Goal: Transaction & Acquisition: Purchase product/service

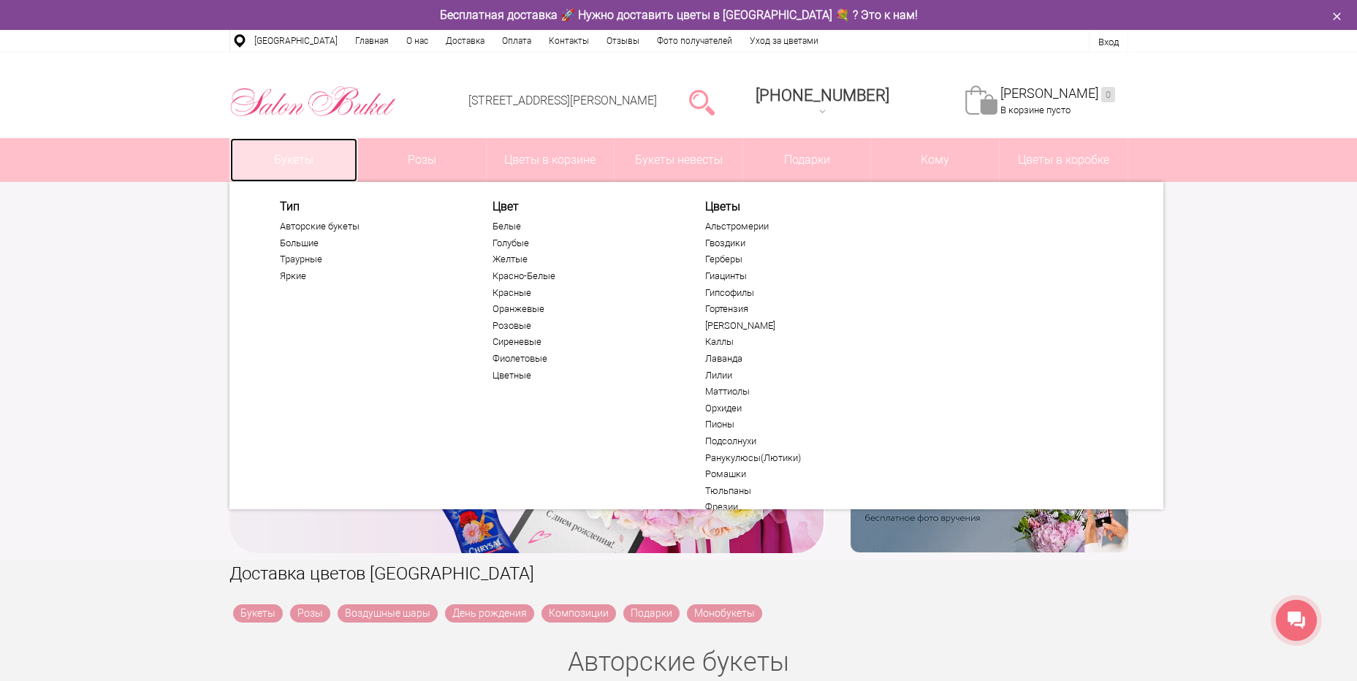
click at [308, 162] on link "Букеты" at bounding box center [294, 160] width 128 height 44
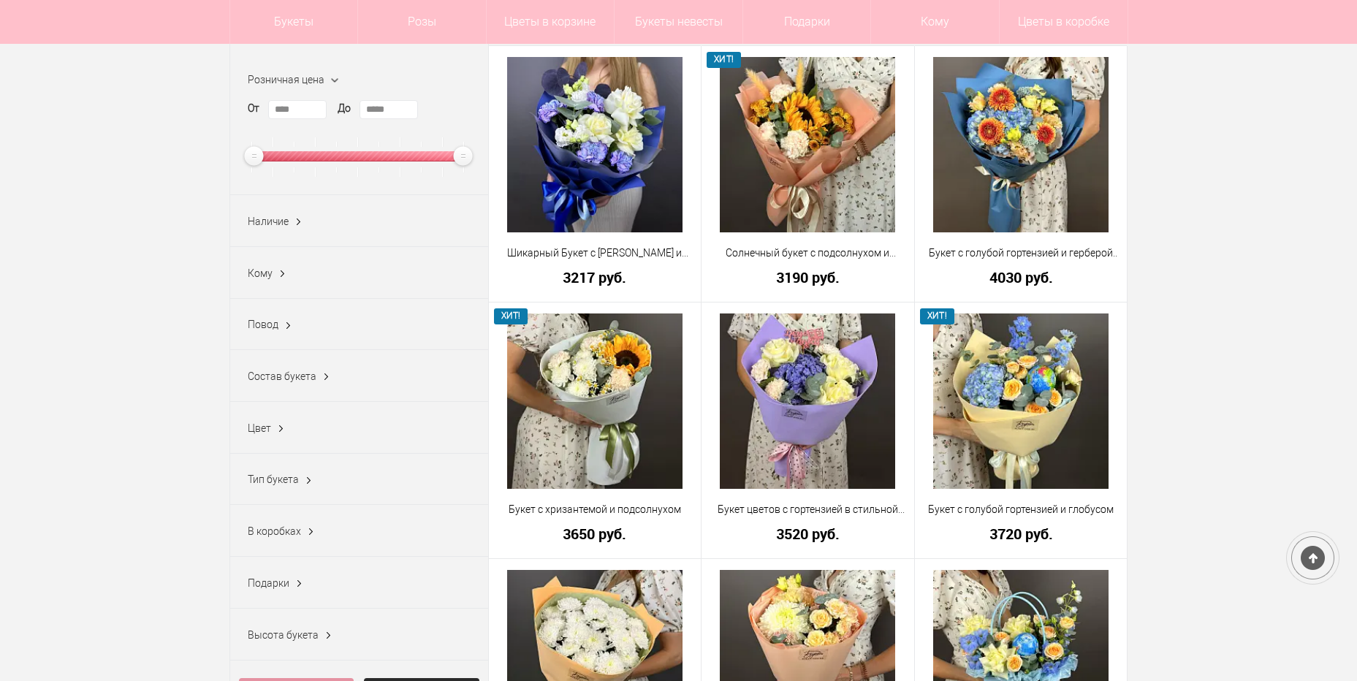
scroll to position [219, 0]
click at [329, 376] on ins at bounding box center [326, 376] width 15 height 19
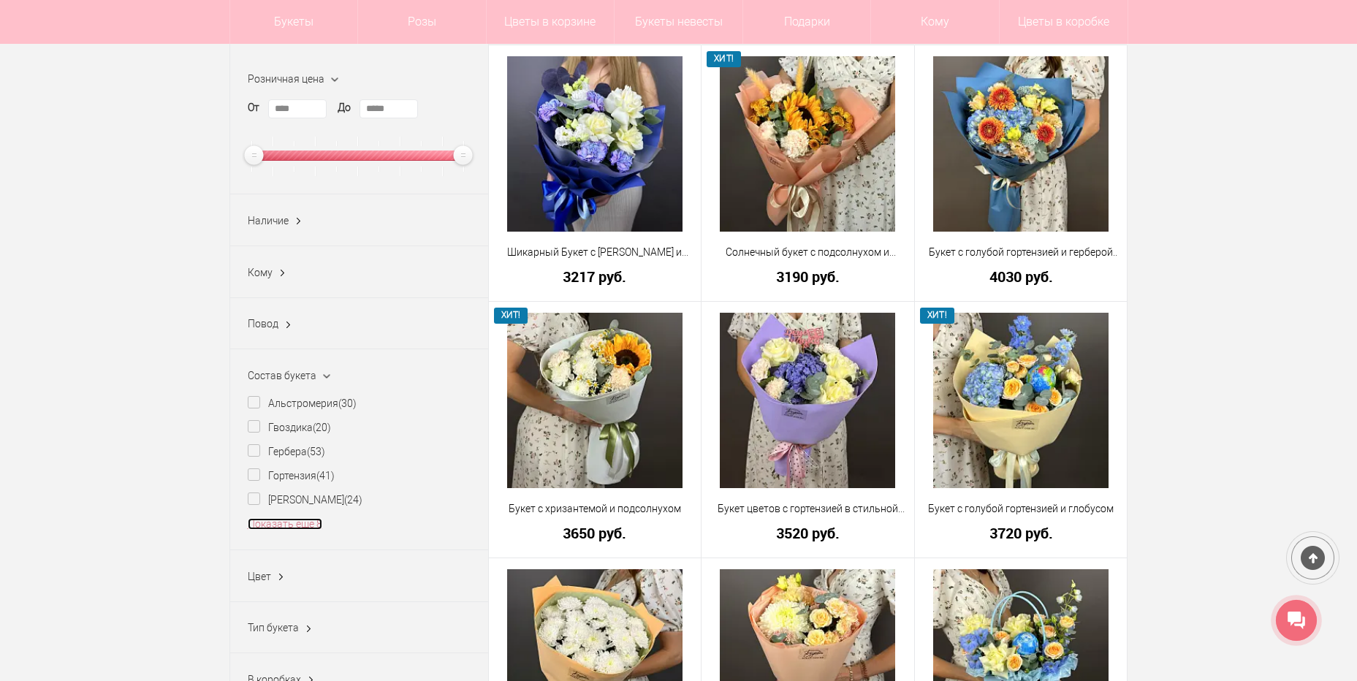
click at [288, 530] on link "Показать еще 8" at bounding box center [285, 524] width 75 height 12
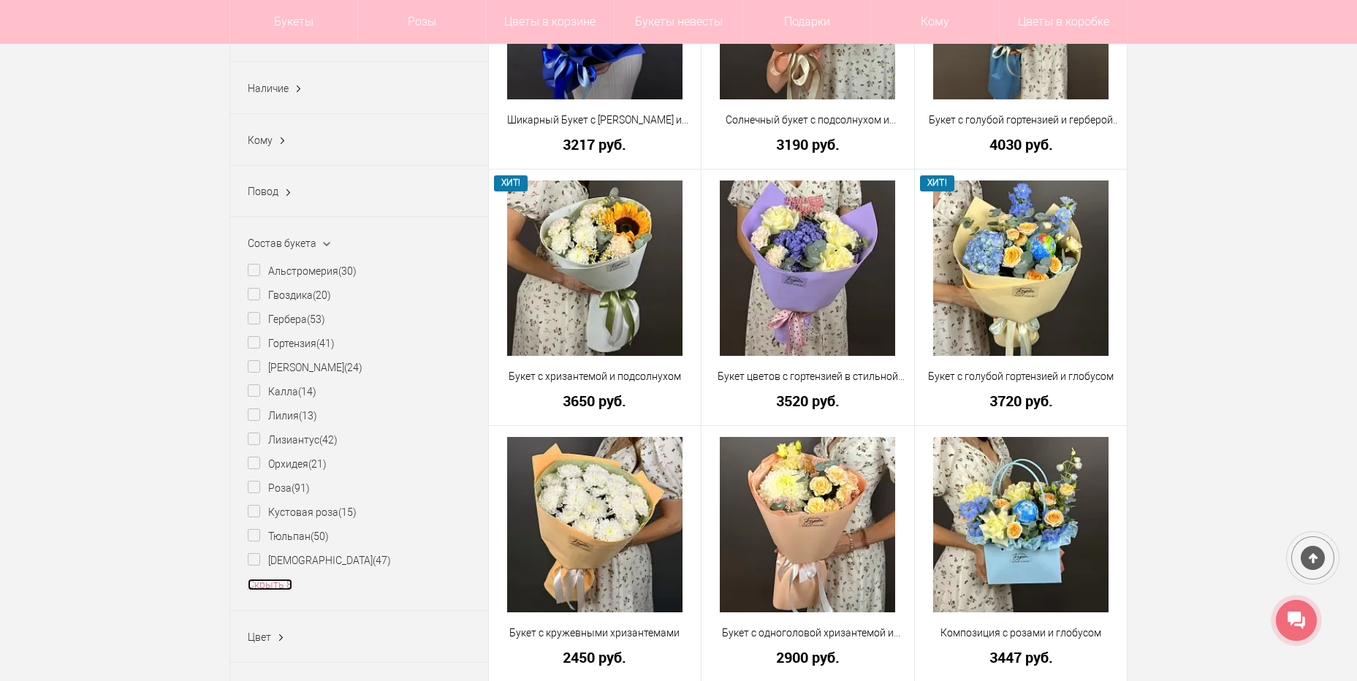
scroll to position [365, 0]
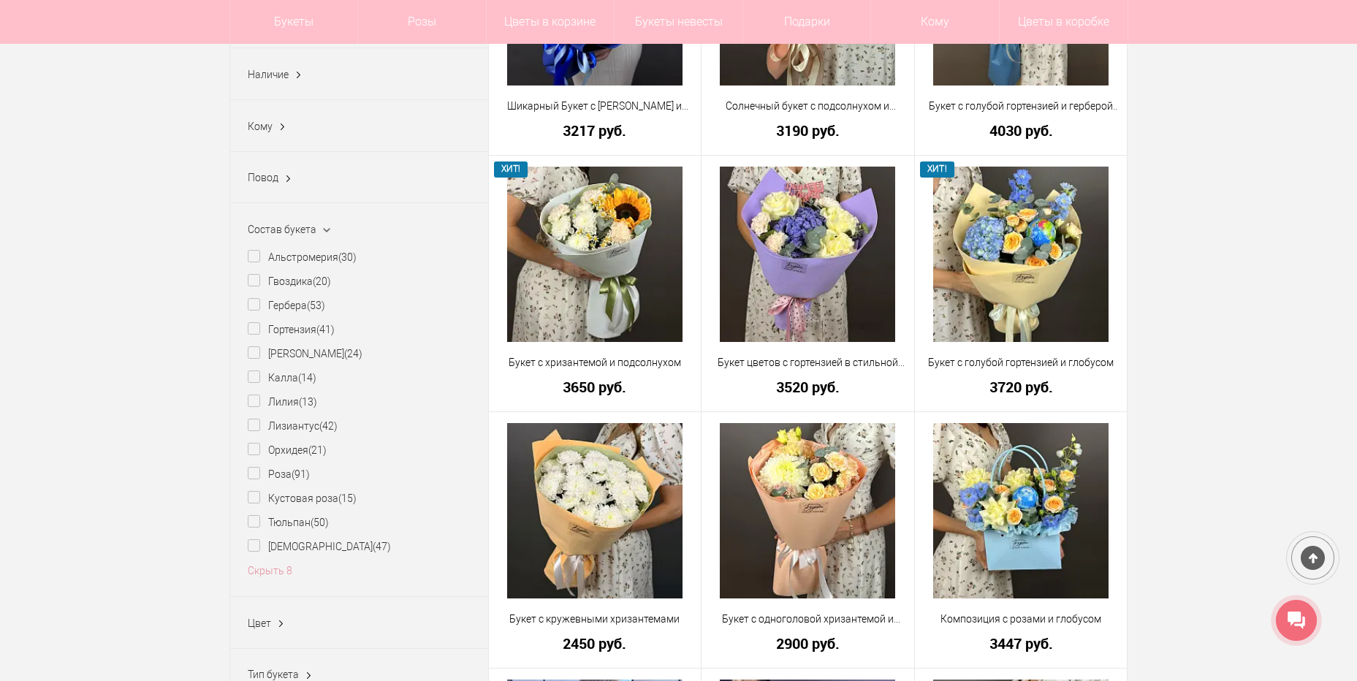
click at [294, 512] on li "Кустовая роза (15)" at bounding box center [359, 503] width 223 height 24
click at [294, 502] on label "Кустовая роза (15)" at bounding box center [302, 498] width 109 height 15
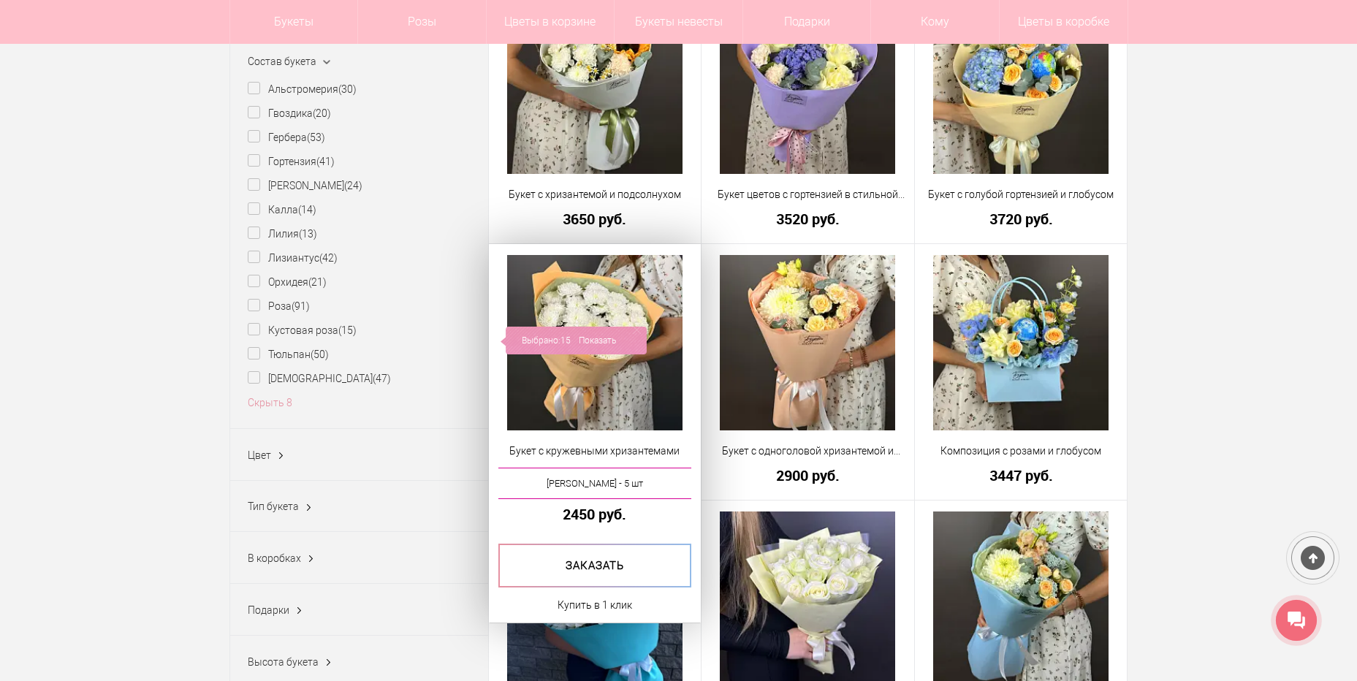
scroll to position [658, 0]
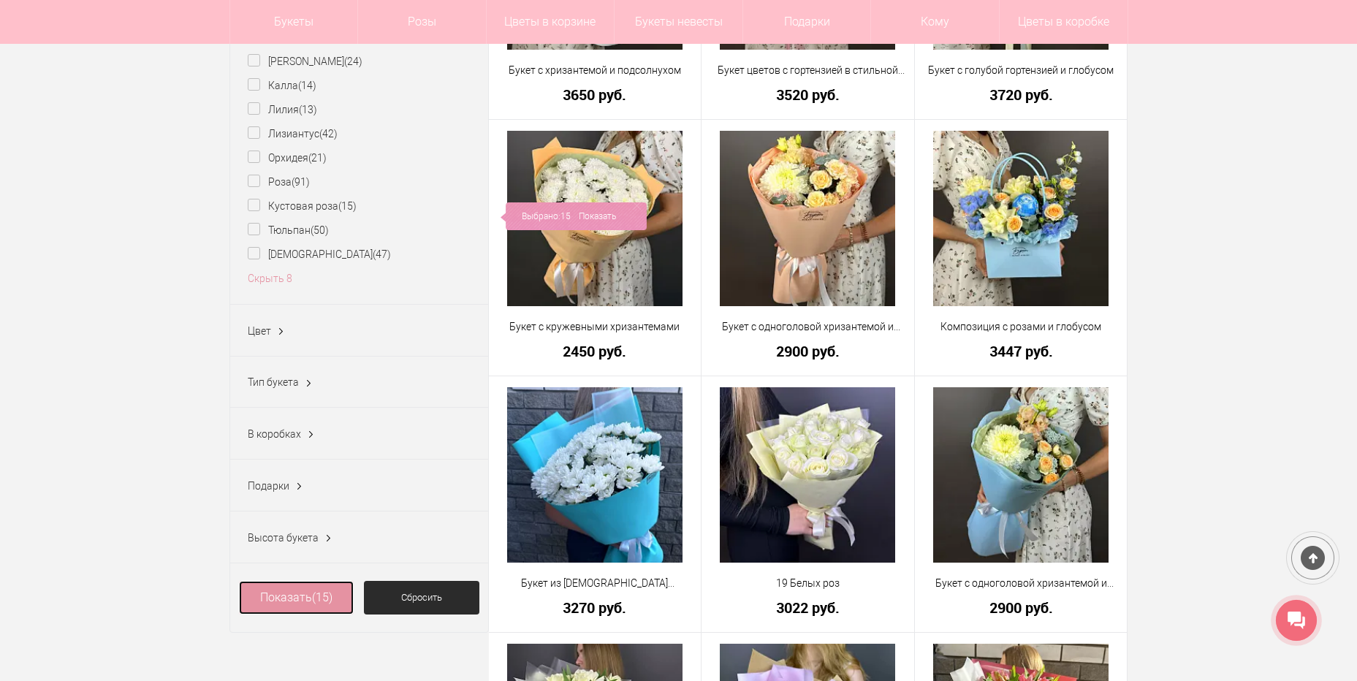
click at [311, 603] on link "Показать (15)" at bounding box center [296, 598] width 115 height 34
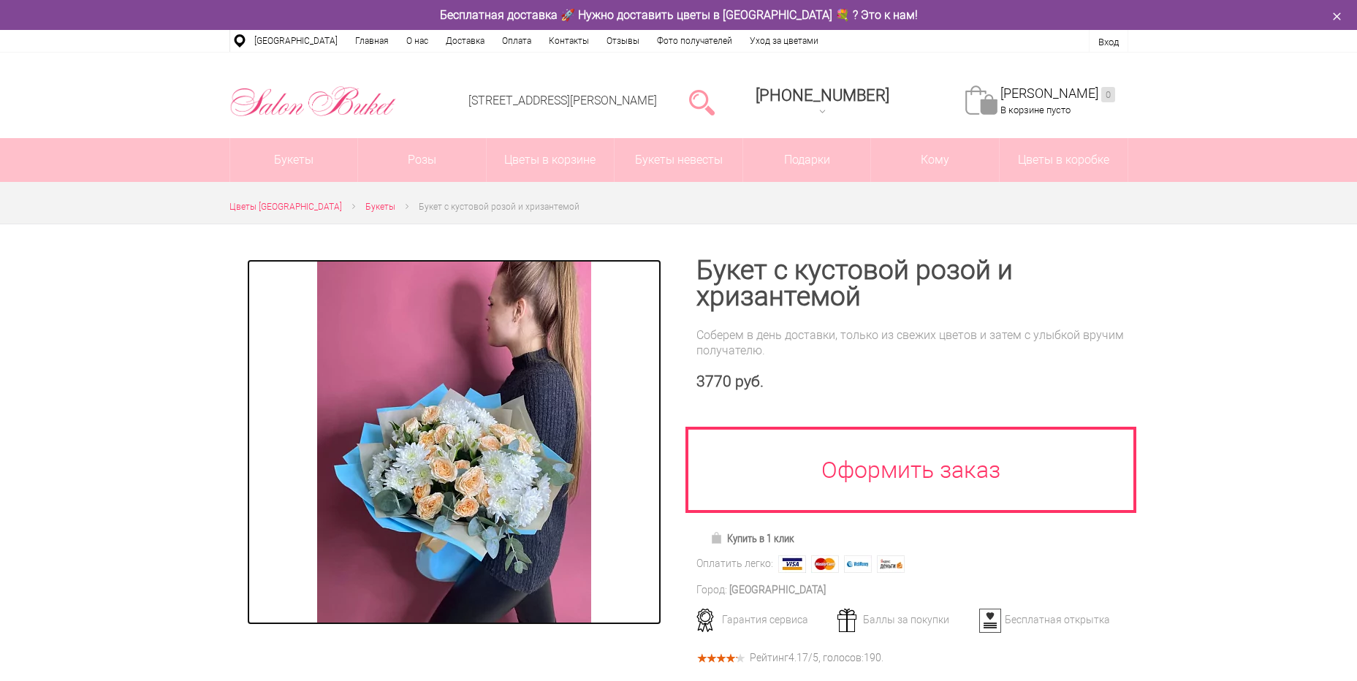
click at [482, 474] on img at bounding box center [454, 441] width 274 height 365
